Goal: Check status: Check status

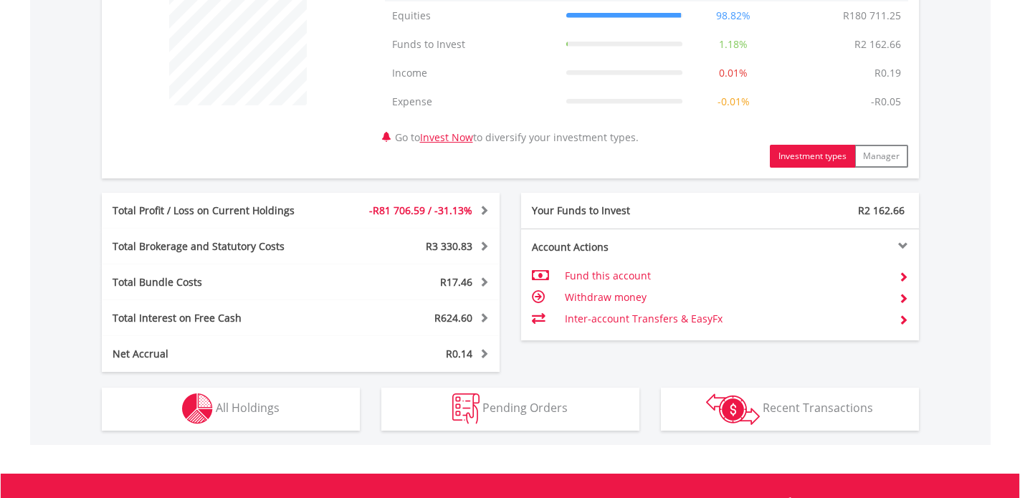
scroll to position [620, 0]
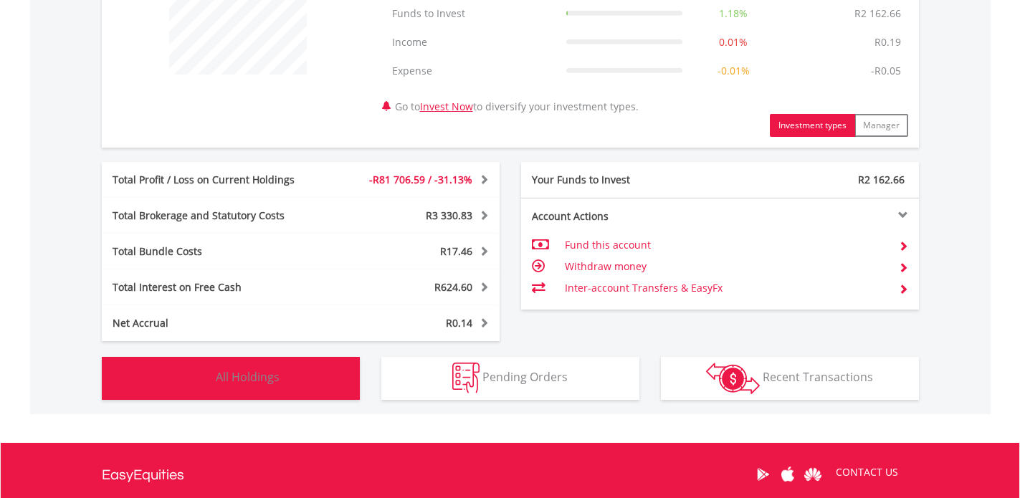
click at [326, 380] on button "Holdings All Holdings" at bounding box center [231, 378] width 258 height 43
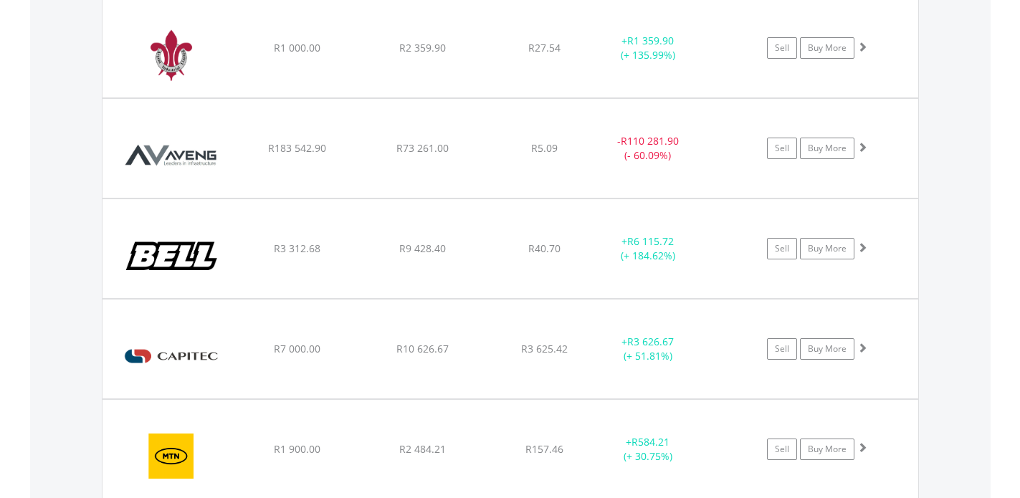
scroll to position [1136, 0]
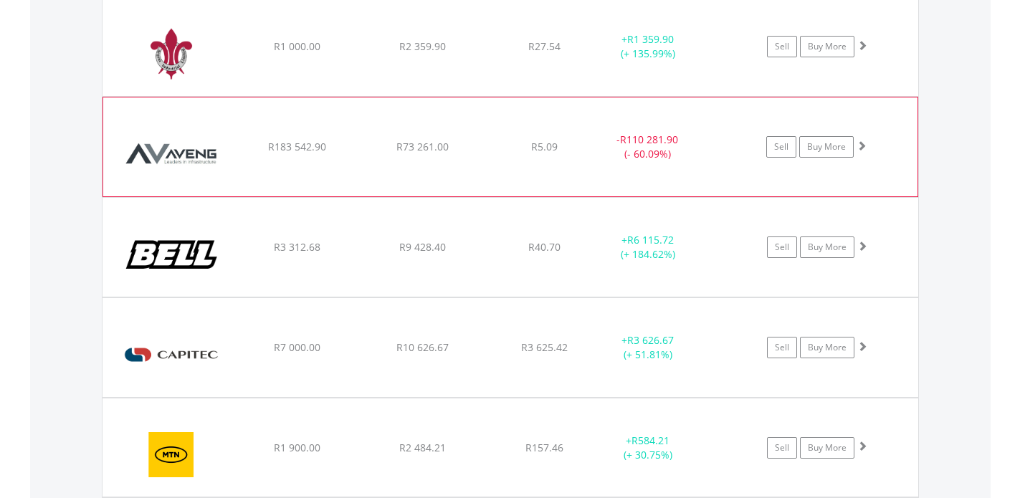
click at [355, 96] on div "﻿ Aveng Group Limited R183 542.90 R73 261.00 R5.09 - R110 281.90 (- 60.09%) Sel…" at bounding box center [509, 46] width 815 height 99
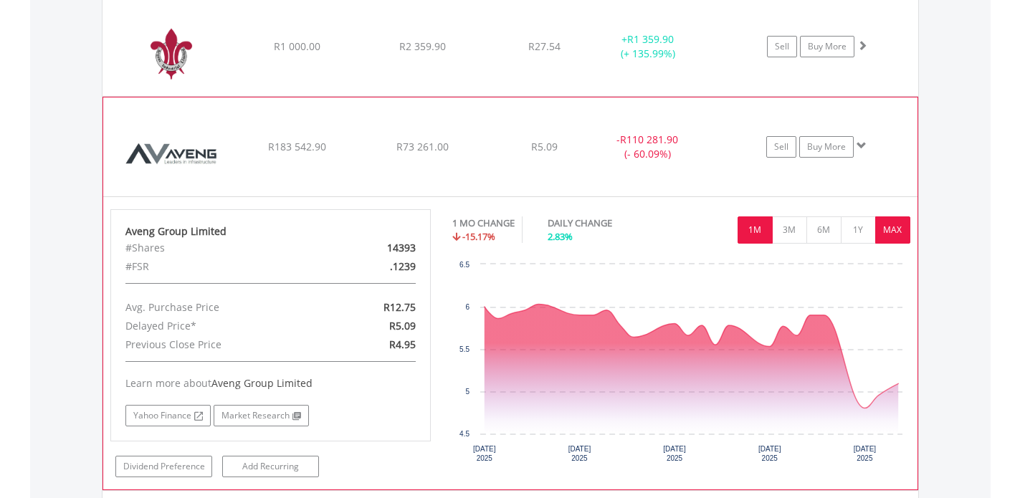
click at [894, 228] on button "MAX" at bounding box center [892, 229] width 35 height 27
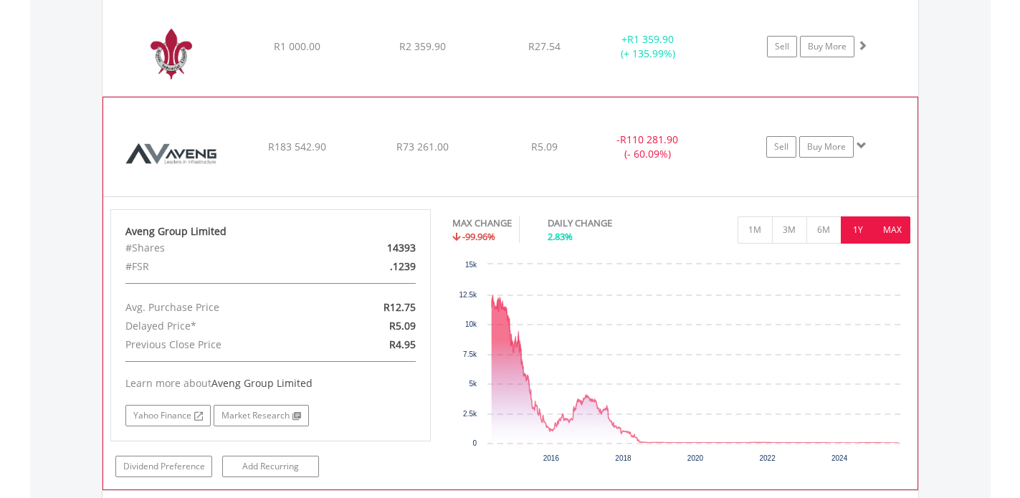
click at [860, 228] on button "1Y" at bounding box center [857, 229] width 35 height 27
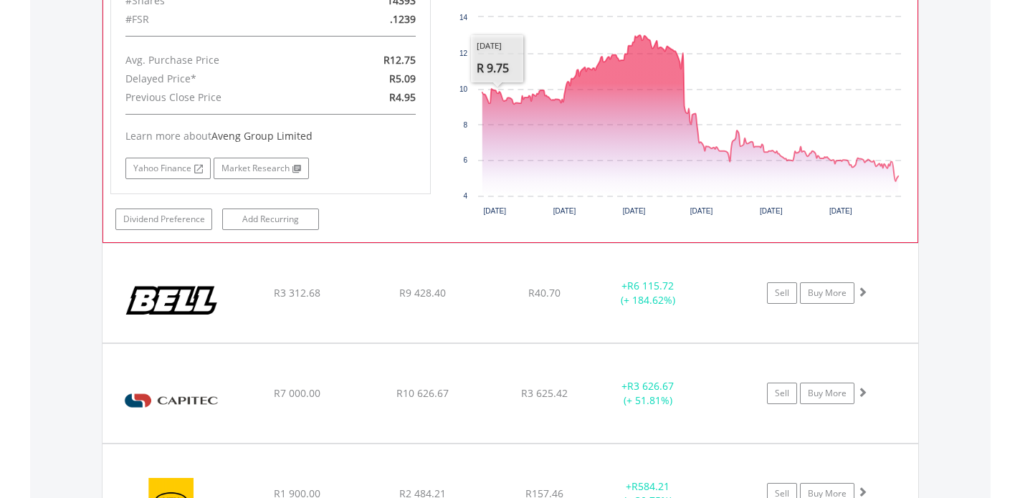
scroll to position [1391, 0]
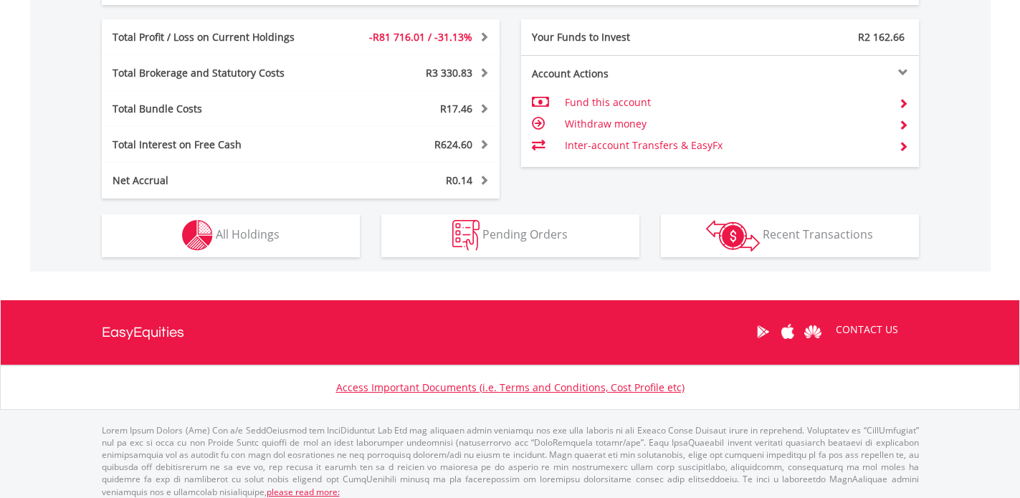
scroll to position [771, 0]
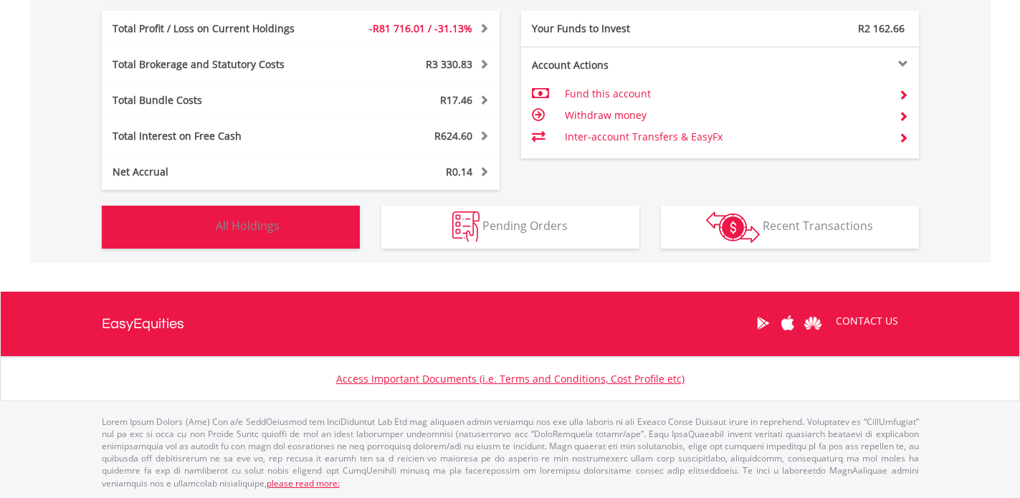
click at [294, 241] on button "Holdings All Holdings" at bounding box center [231, 227] width 258 height 43
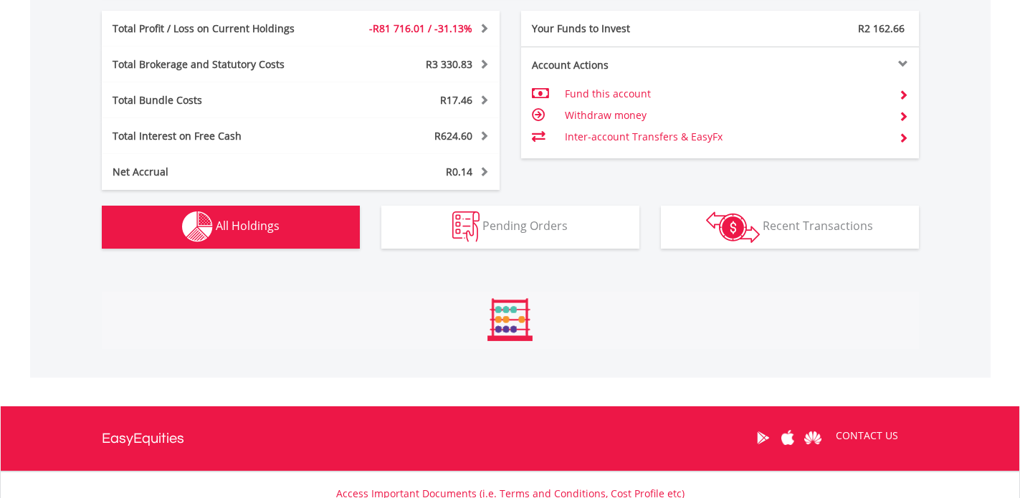
scroll to position [1062, 0]
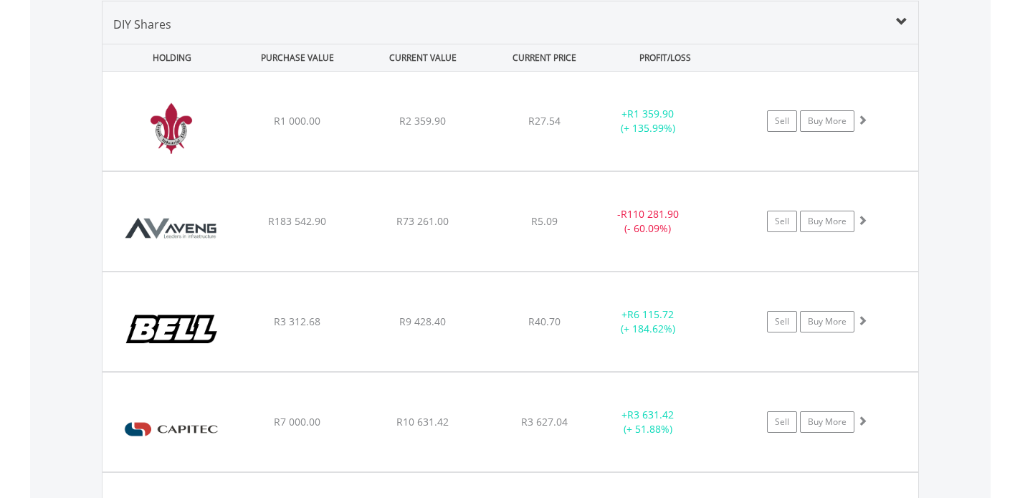
click at [294, 171] on div "﻿ Aveng Group Limited R183 542.90 R73 261.00 R5.09 - R110 281.90 (- 60.09%) Sel…" at bounding box center [509, 121] width 815 height 99
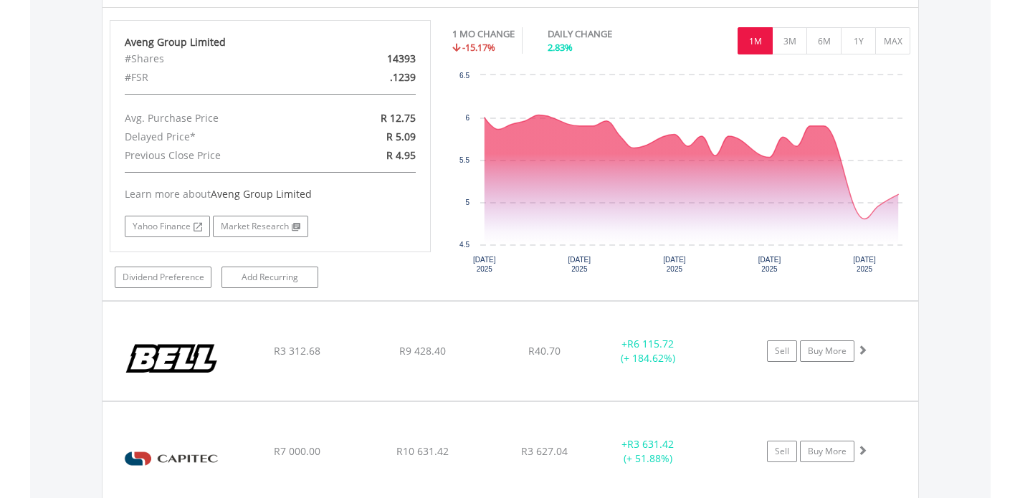
scroll to position [1325, 0]
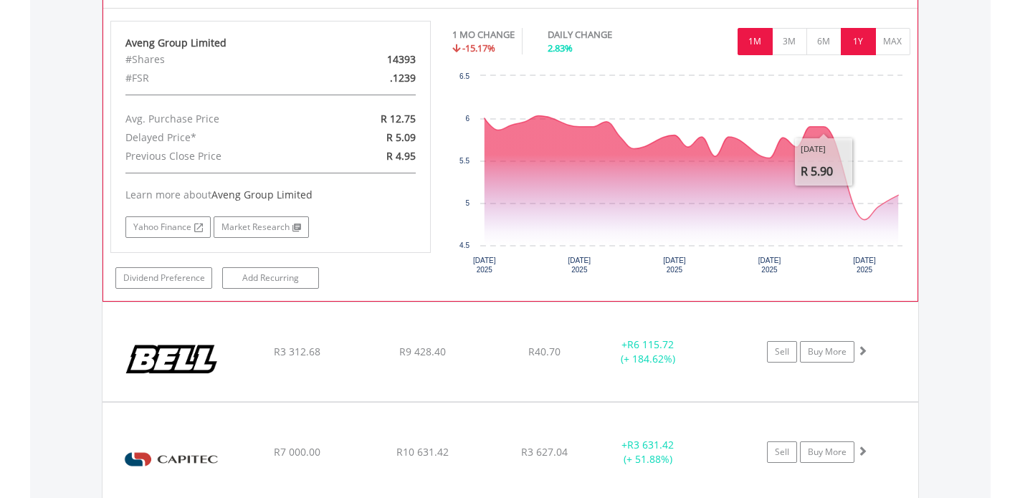
click at [866, 44] on button "1Y" at bounding box center [857, 41] width 35 height 27
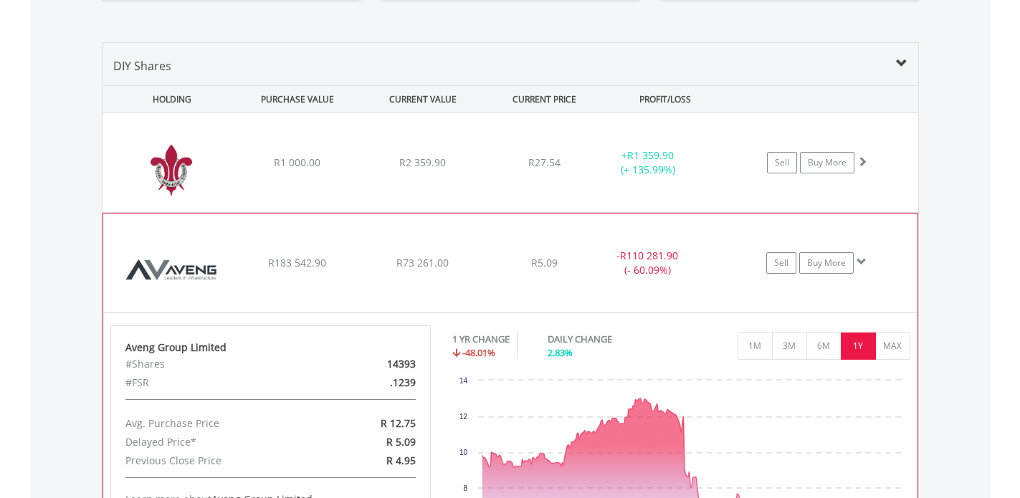
scroll to position [1022, 0]
